Goal: Task Accomplishment & Management: Manage account settings

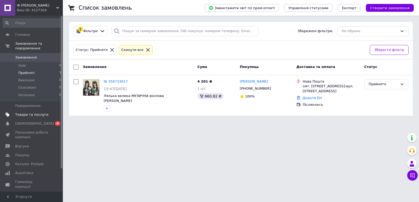
click at [29, 112] on span "Товари та послуги" at bounding box center [31, 114] width 33 height 5
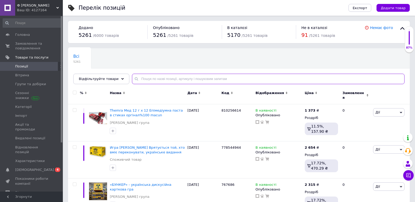
click at [154, 80] on input "text" at bounding box center [268, 79] width 272 height 10
paste input "Carrello Fortuna (9695)"
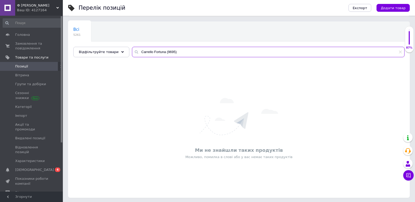
scroll to position [28, 0]
drag, startPoint x: 147, startPoint y: 51, endPoint x: 215, endPoint y: 60, distance: 68.7
click at [215, 60] on div "Всі 5261 Ok Відфільтровано... Зберегти Нічого не знайдено Можливо, помилка у сл…" at bounding box center [238, 108] width 341 height 177
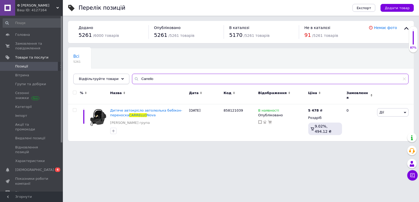
drag, startPoint x: 155, startPoint y: 79, endPoint x: 118, endPoint y: 83, distance: 37.9
click at [118, 83] on div "Відфільтруйте товари [PERSON_NAME]" at bounding box center [240, 79] width 335 height 10
type input "Carrello"
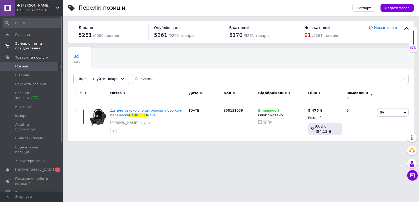
click at [22, 46] on span "Замовлення та повідомлення" at bounding box center [31, 45] width 33 height 9
